Goal: Find specific page/section: Find specific page/section

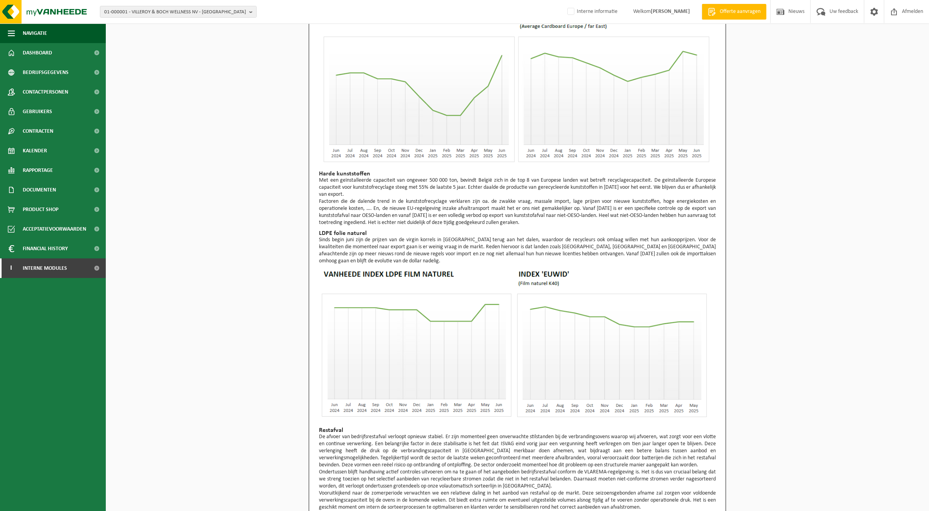
scroll to position [29, 0]
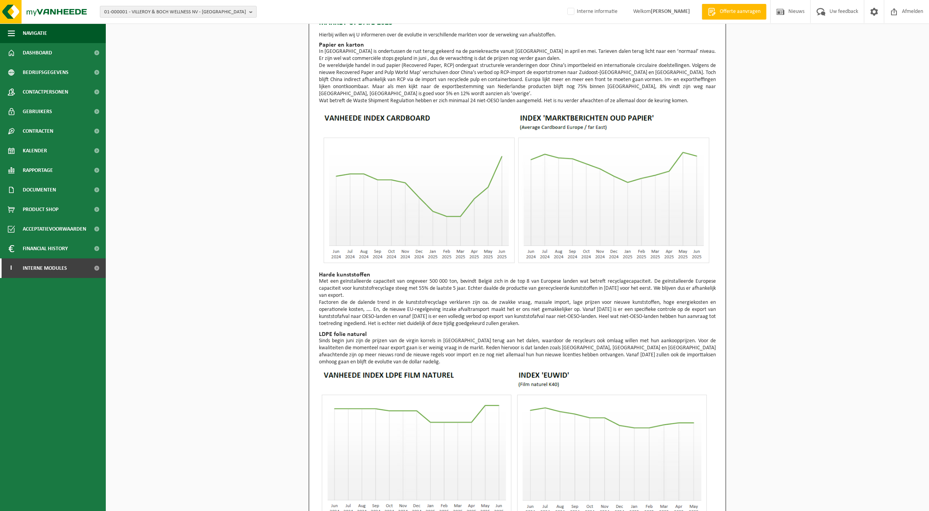
drag, startPoint x: 54, startPoint y: 54, endPoint x: 128, endPoint y: 6, distance: 88.4
click at [54, 54] on link "Dashboard" at bounding box center [53, 53] width 106 height 20
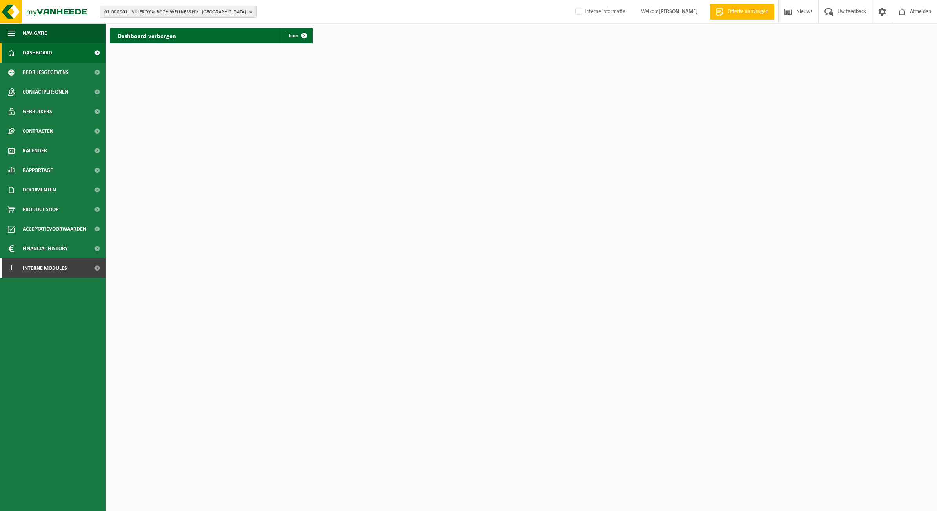
click at [127, 5] on div "01-000001 - VILLEROY & BOCH WELLNESS NV - ROESELARE 01-000001 - VILLEROY & BOCH…" at bounding box center [468, 12] width 937 height 24
drag, startPoint x: 127, startPoint y: 5, endPoint x: 118, endPoint y: 9, distance: 10.0
click at [118, 9] on span "01-000001 - VILLEROY & BOCH WELLNESS NV - [GEOGRAPHIC_DATA]" at bounding box center [175, 12] width 142 height 12
type input "a.t.s."
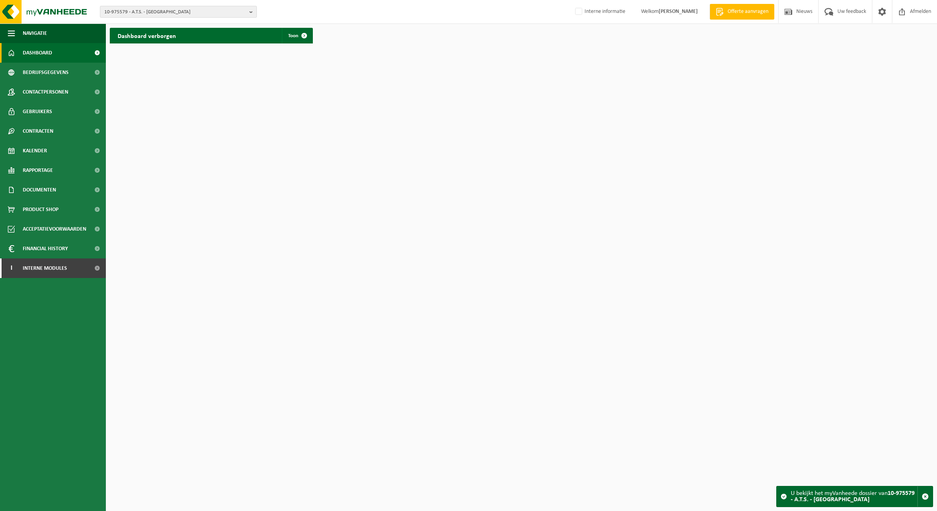
click at [172, 11] on span "10-975579 - A.T.S. - MERELBEKE" at bounding box center [175, 12] width 142 height 12
click at [43, 109] on span "Gebruikers" at bounding box center [37, 112] width 29 height 20
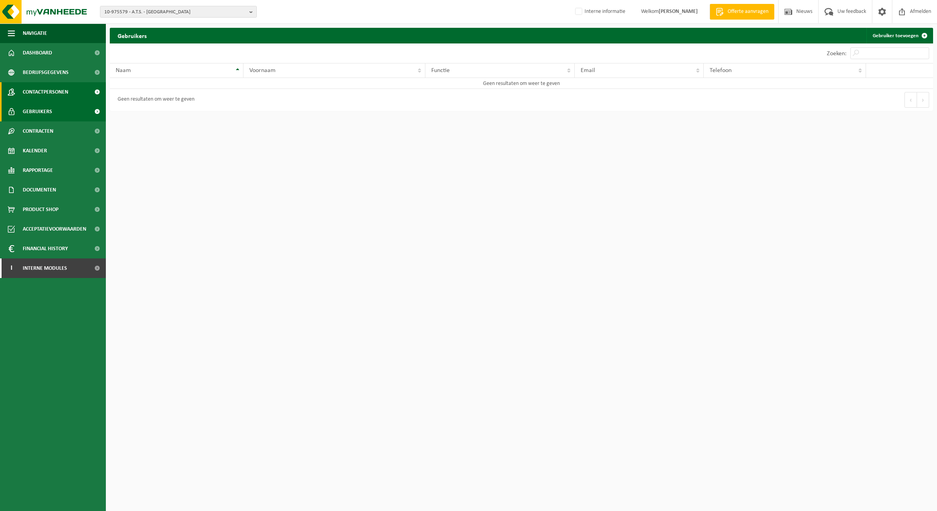
click at [67, 94] on span "Contactpersonen" at bounding box center [45, 92] width 45 height 20
click at [130, 8] on span "10-975579 - A.T.S. - [GEOGRAPHIC_DATA]" at bounding box center [175, 12] width 142 height 12
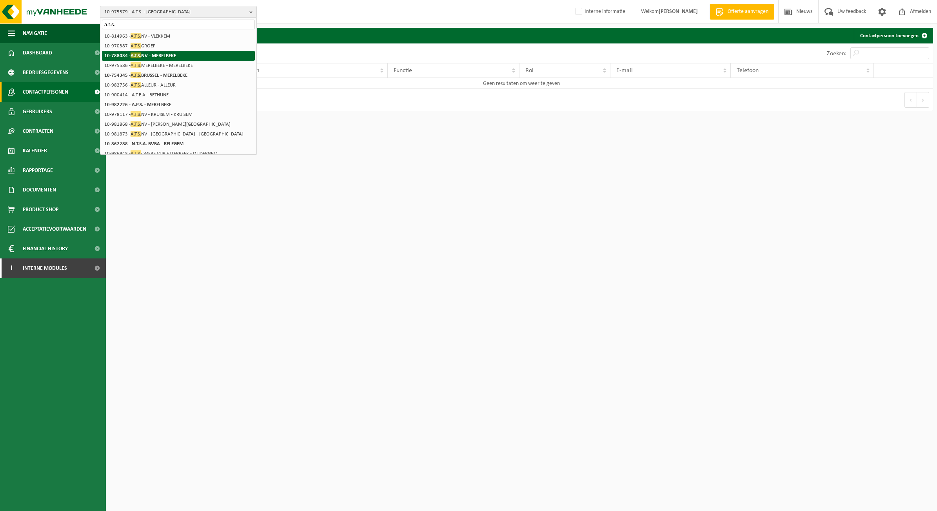
type input "a.t.s."
click at [138, 55] on span "A.T.S." at bounding box center [135, 56] width 11 height 6
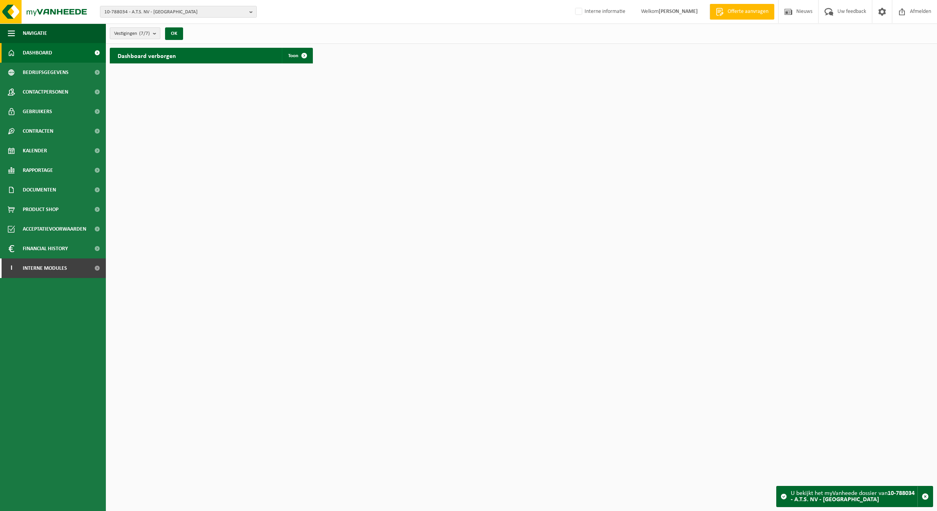
click at [154, 30] on b "submit" at bounding box center [156, 33] width 7 height 11
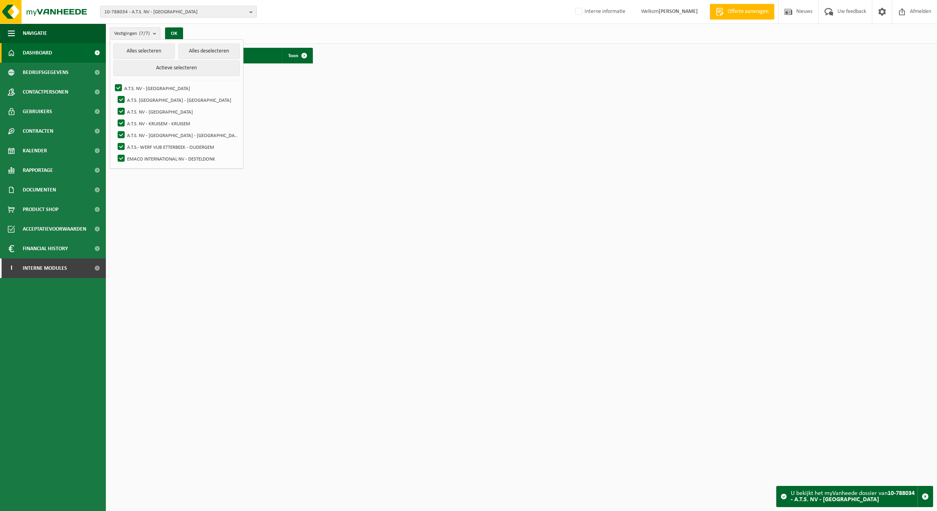
click at [292, 23] on div "10-788034 - A.T.S. NV - MERELBEKE 10-970387 - A.T.S. GROEP 10-982226 - A.P.S. -…" at bounding box center [468, 12] width 937 height 24
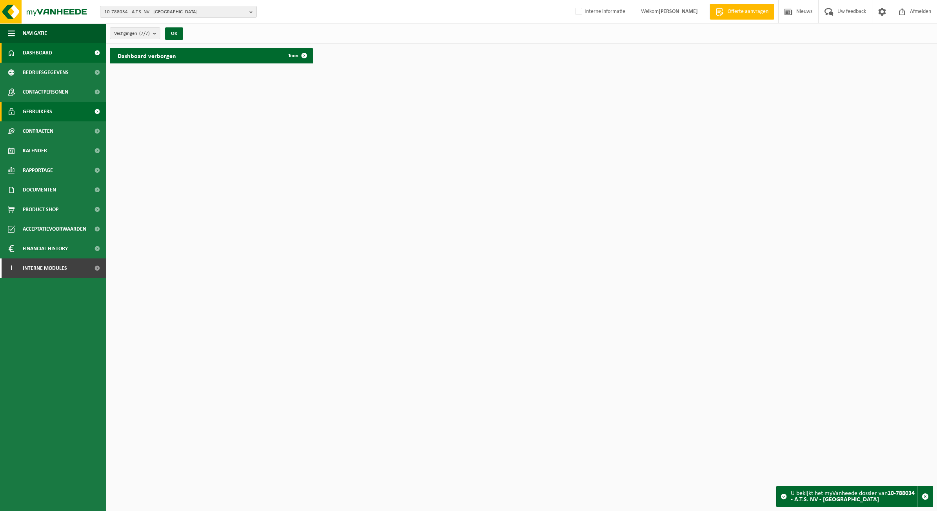
click at [57, 107] on link "Gebruikers" at bounding box center [53, 112] width 106 height 20
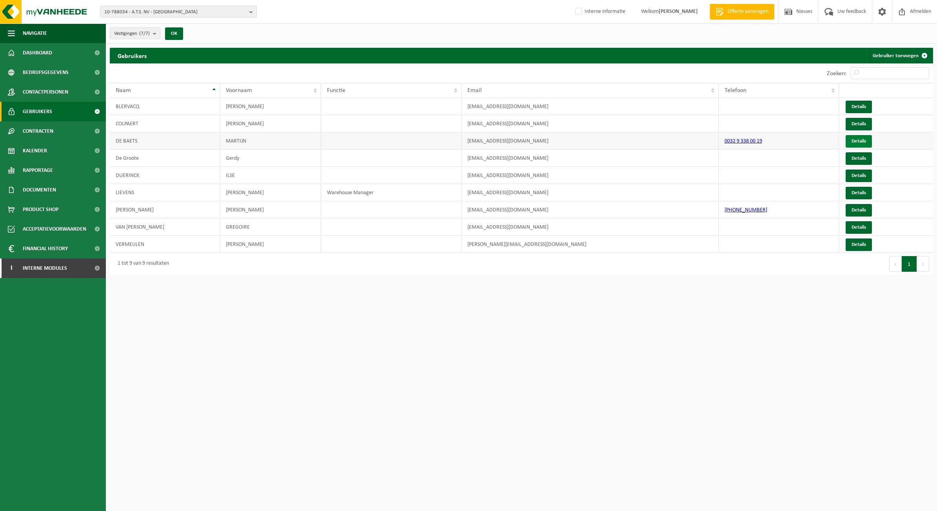
click at [859, 139] on link "Details" at bounding box center [858, 141] width 26 height 13
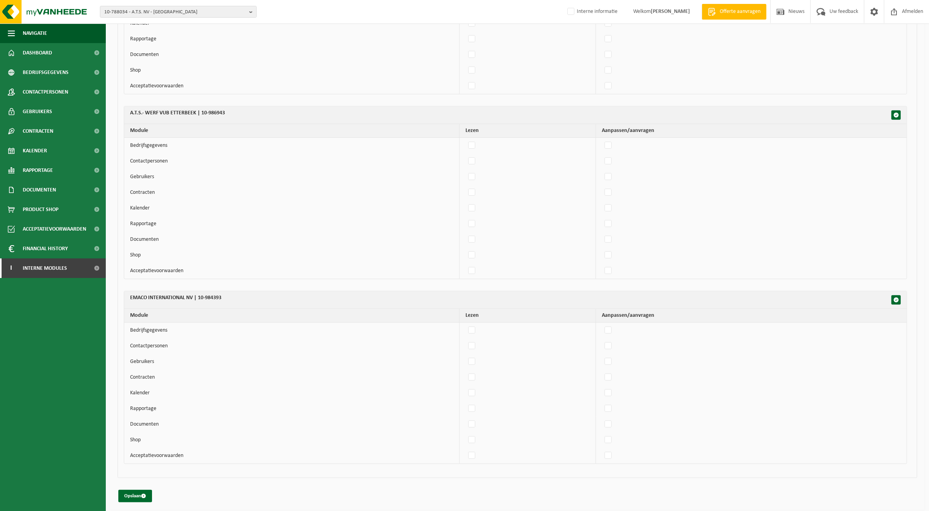
scroll to position [903, 0]
